Goal: Transaction & Acquisition: Purchase product/service

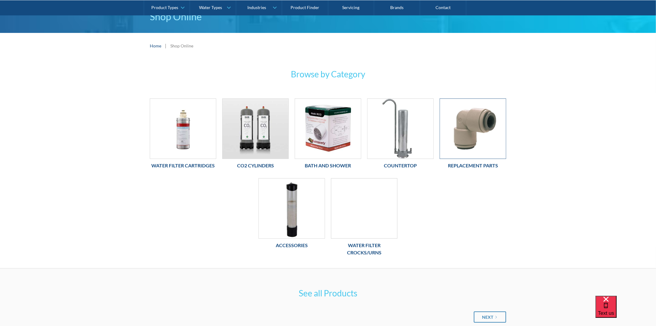
click at [484, 132] on img at bounding box center [473, 129] width 66 height 60
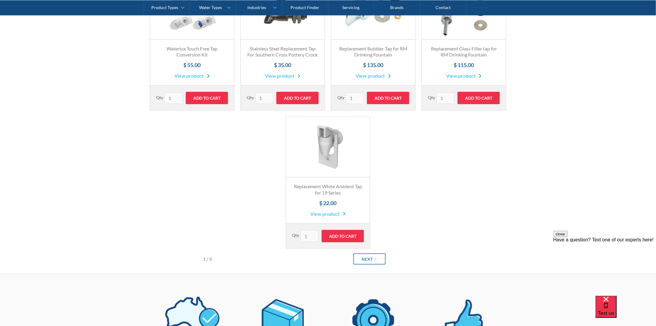
scroll to position [211, 0]
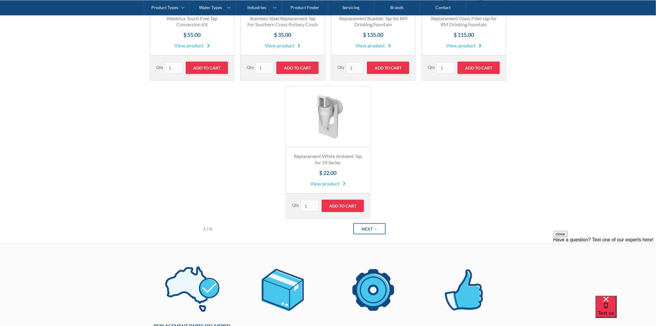
click at [375, 225] on link "Next" at bounding box center [369, 228] width 32 height 11
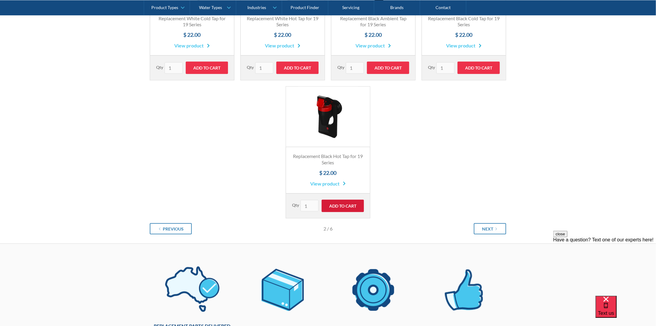
click at [343, 203] on input "Add to Cart" at bounding box center [343, 206] width 42 height 12
type input "Add to Cart"
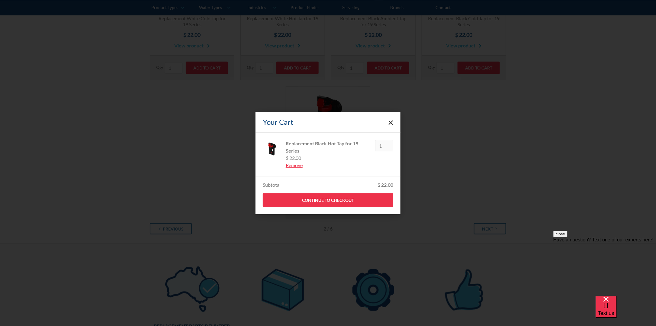
click at [392, 123] on polygon "Close cart" at bounding box center [391, 122] width 5 height 5
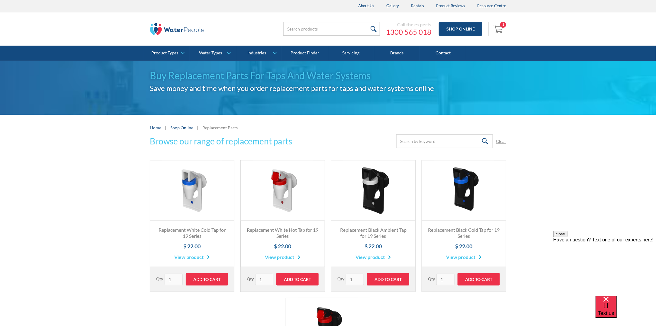
scroll to position [151, 0]
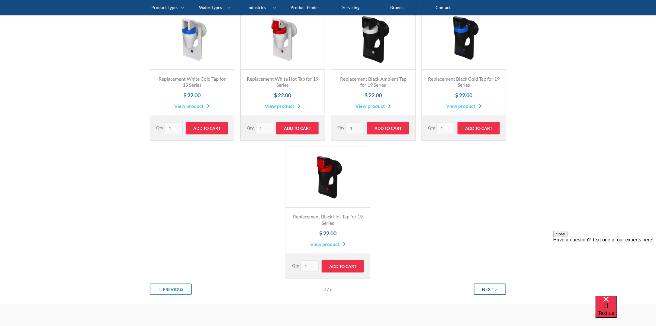
click at [492, 288] on div "Next" at bounding box center [487, 289] width 11 height 6
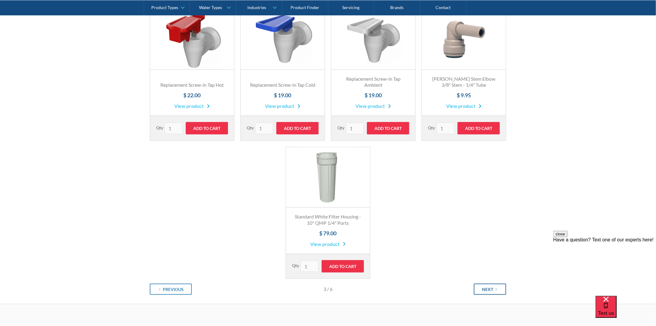
click at [498, 284] on link "Next" at bounding box center [490, 289] width 32 height 11
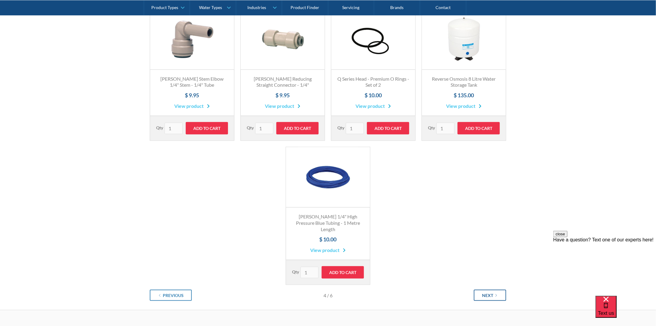
click at [492, 292] on div "Next" at bounding box center [487, 295] width 11 height 6
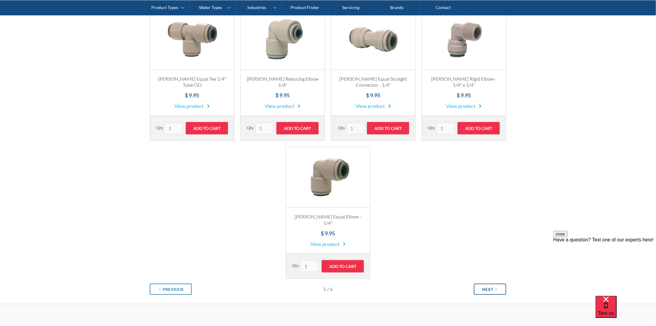
click at [492, 286] on div "Next" at bounding box center [487, 289] width 11 height 6
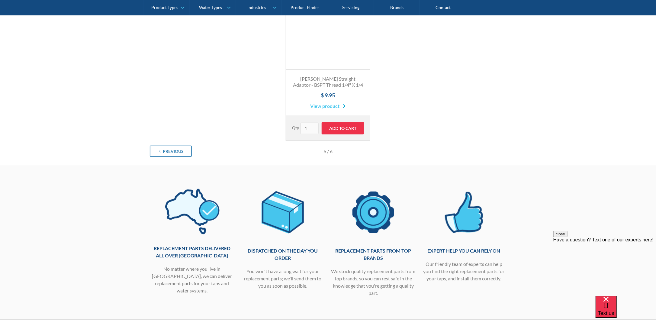
scroll to position [30, 0]
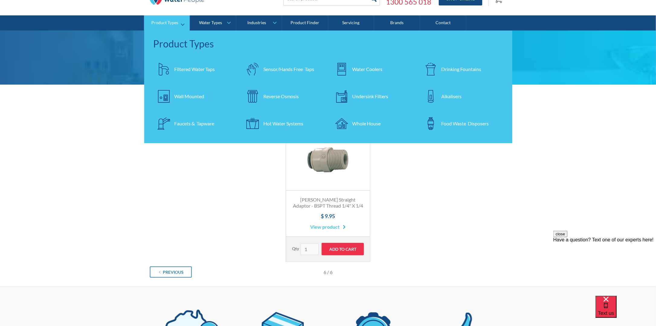
click at [177, 125] on div "Faucets & Tapware" at bounding box center [194, 123] width 40 height 7
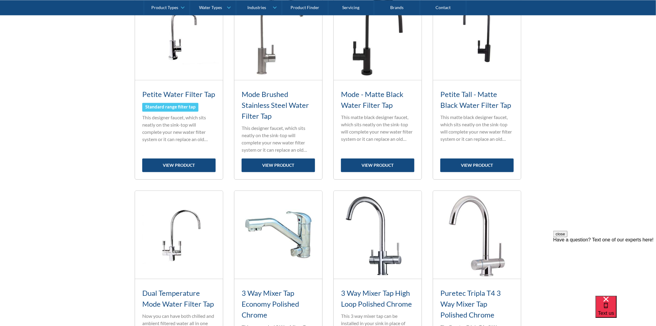
scroll to position [394, 0]
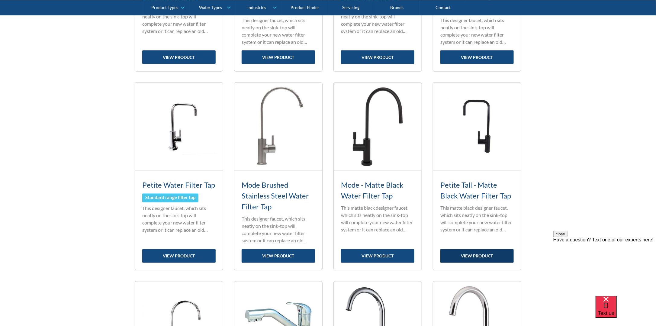
click at [469, 250] on link "view product" at bounding box center [476, 256] width 73 height 14
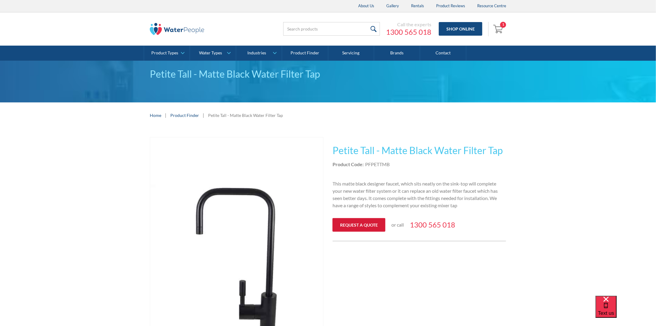
click at [375, 224] on link "Request a quote" at bounding box center [358, 225] width 53 height 14
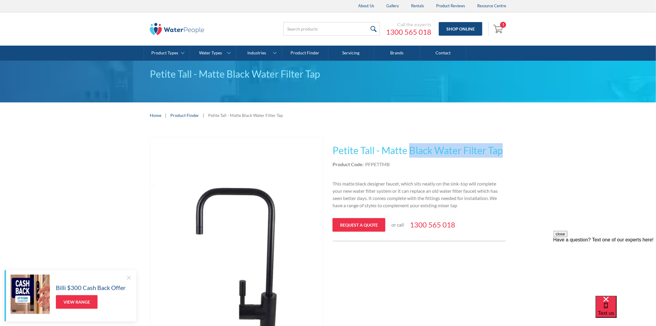
drag, startPoint x: 409, startPoint y: 150, endPoint x: 500, endPoint y: 153, distance: 90.9
click at [500, 153] on h1 "Petite Tall - Matte Black Water Filter Tap" at bounding box center [419, 150] width 174 height 14
copy h1 "Black Water Filter Tap"
